Goal: Task Accomplishment & Management: Use online tool/utility

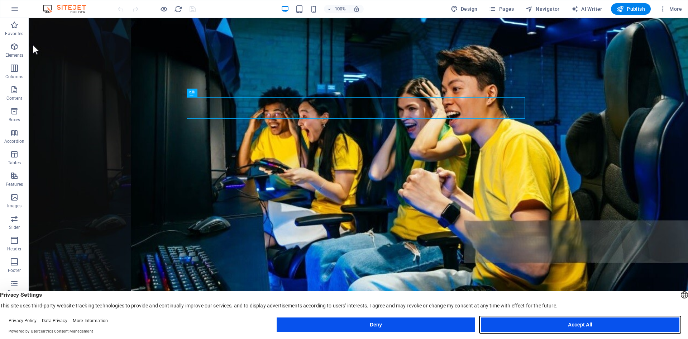
click at [568, 326] on button "Accept All" at bounding box center [580, 324] width 199 height 14
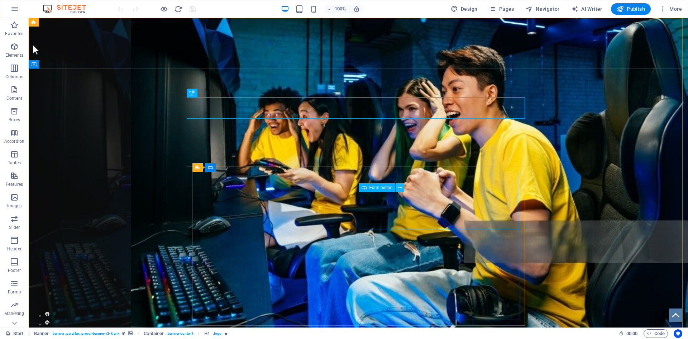
click at [398, 188] on icon at bounding box center [400, 188] width 4 height 8
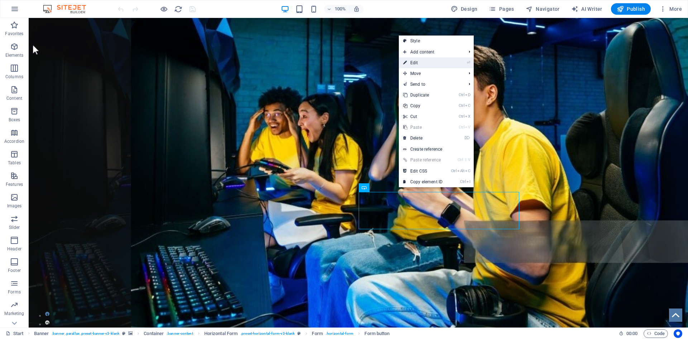
click at [434, 63] on link "⏎ Edit" at bounding box center [423, 62] width 48 height 11
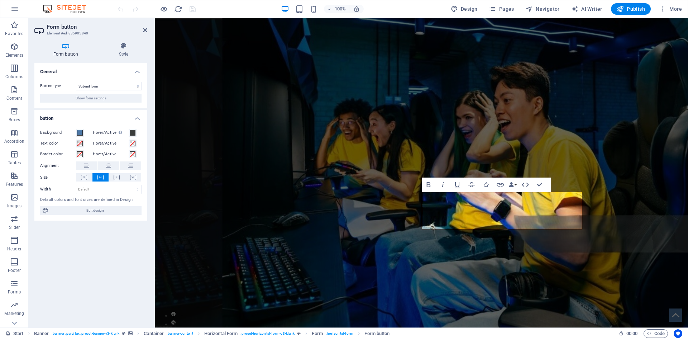
click at [138, 117] on h4 "button" at bounding box center [90, 116] width 113 height 13
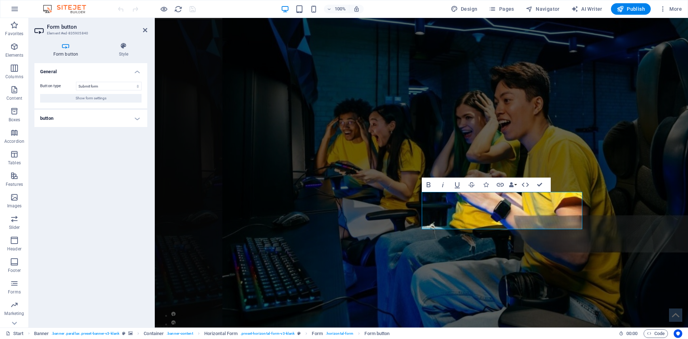
click at [138, 117] on h4 "button" at bounding box center [90, 118] width 113 height 17
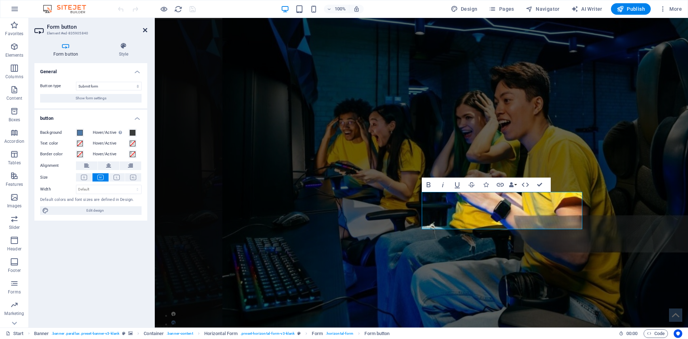
click at [144, 29] on icon at bounding box center [145, 30] width 4 height 6
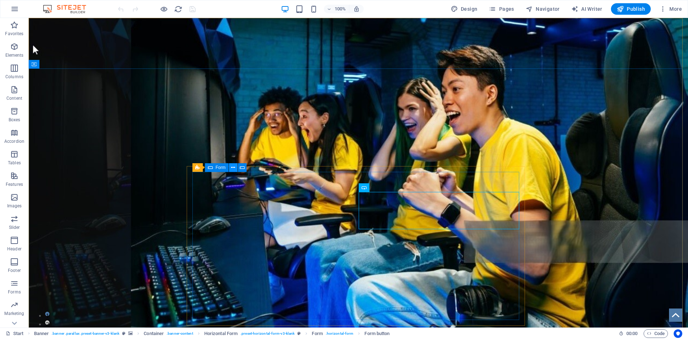
click at [233, 166] on icon at bounding box center [233, 168] width 4 height 8
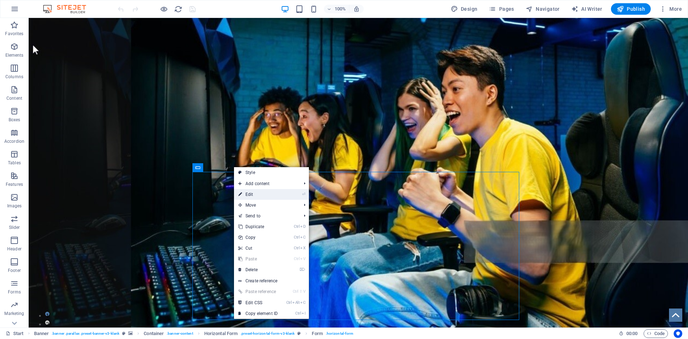
click at [264, 192] on link "⏎ Edit" at bounding box center [258, 194] width 48 height 11
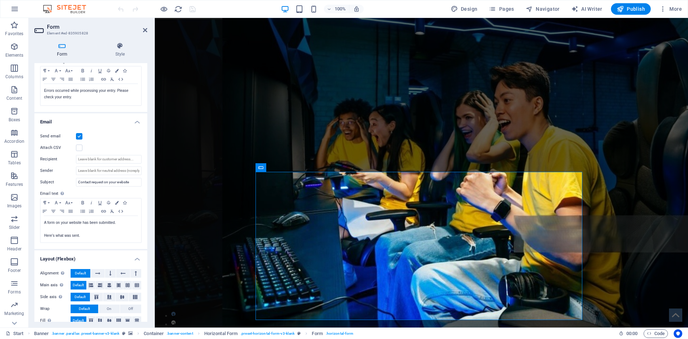
scroll to position [143, 0]
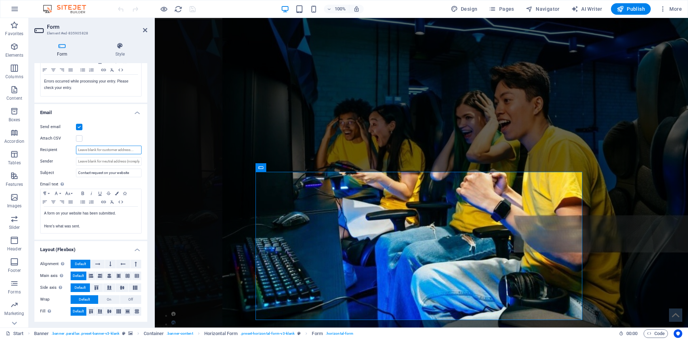
click at [118, 149] on input "Recipient" at bounding box center [109, 150] width 66 height 9
type input "[EMAIL_ADDRESS][DOMAIN_NAME]"
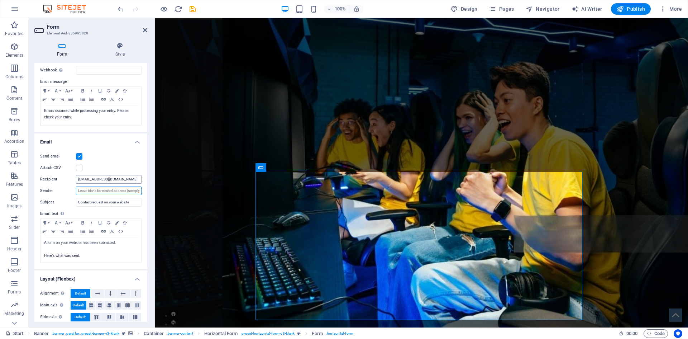
scroll to position [107, 0]
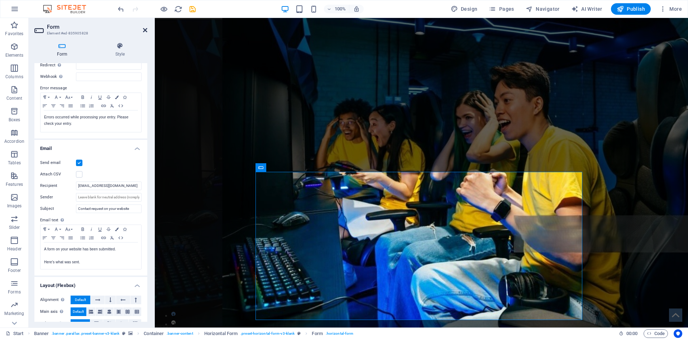
click at [146, 30] on icon at bounding box center [145, 30] width 4 height 6
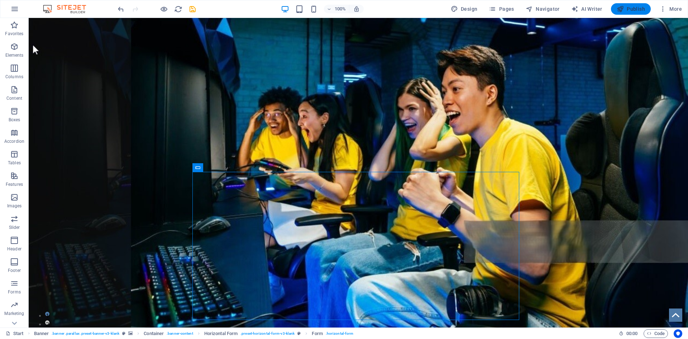
click at [638, 10] on span "Publish" at bounding box center [631, 8] width 28 height 7
